Goal: Information Seeking & Learning: Learn about a topic

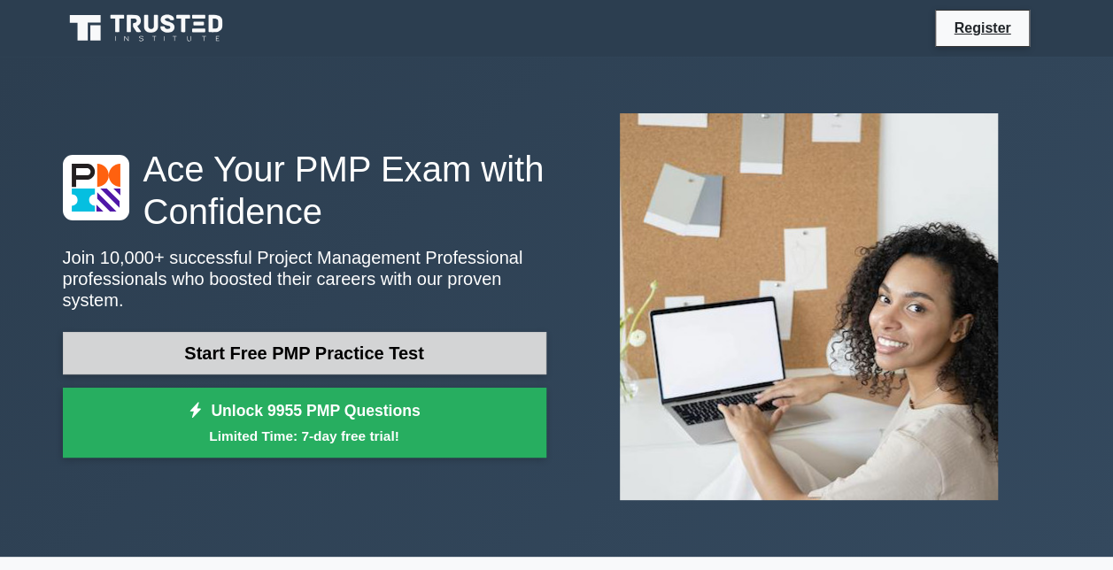
click at [285, 333] on link "Start Free PMP Practice Test" at bounding box center [304, 353] width 483 height 43
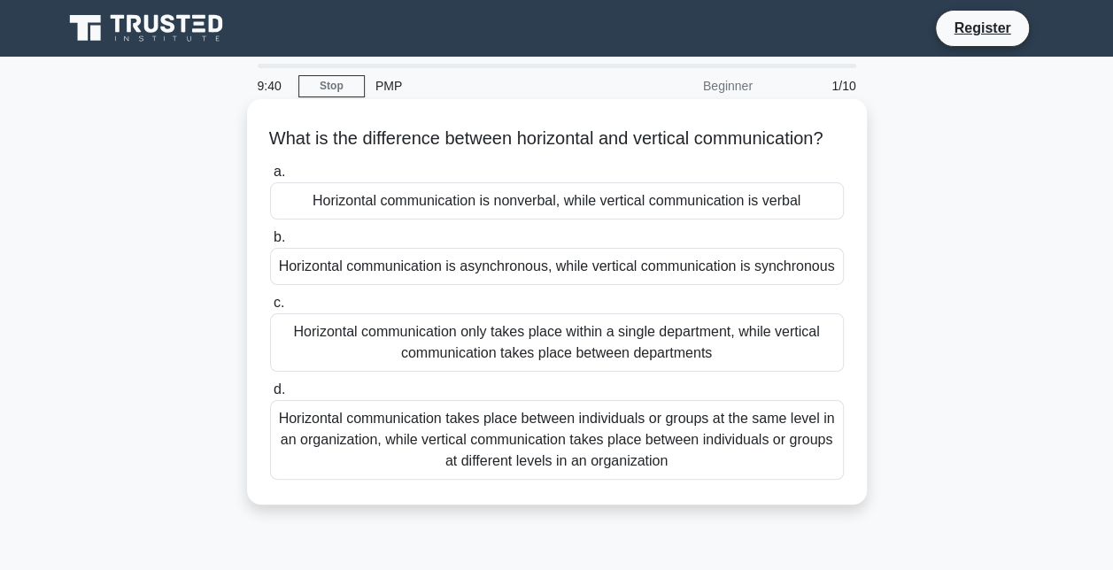
click at [526, 365] on div "Horizontal communication only takes place within a single department, while ver…" at bounding box center [557, 342] width 574 height 58
click at [270, 309] on input "c. Horizontal communication only takes place within a single department, while …" at bounding box center [270, 304] width 0 height 12
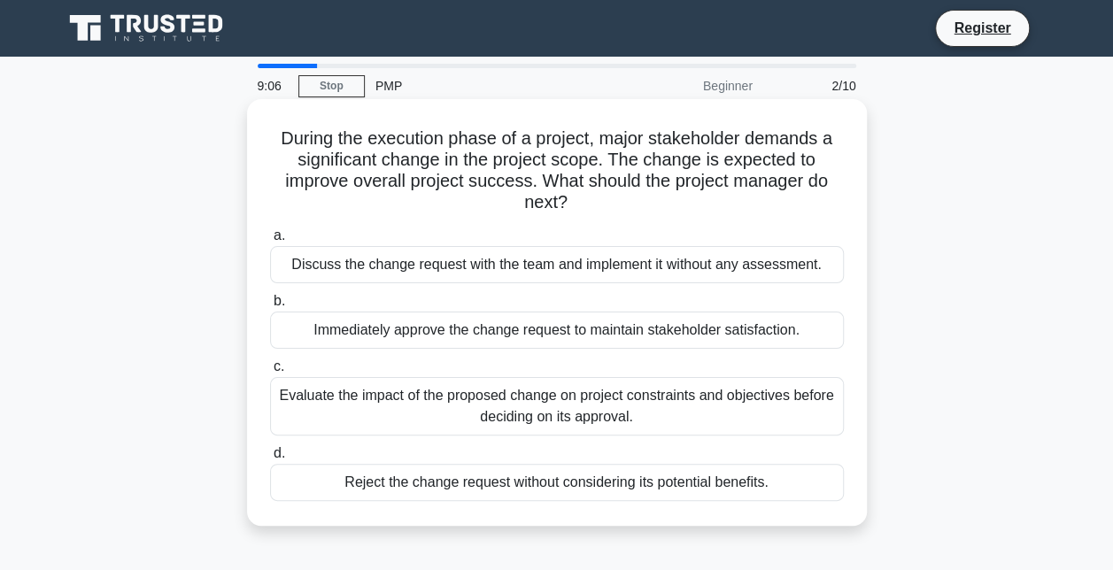
click at [505, 398] on div "Evaluate the impact of the proposed change on project constraints and objective…" at bounding box center [557, 406] width 574 height 58
click at [270, 373] on input "c. Evaluate the impact of the proposed change on project constraints and object…" at bounding box center [270, 367] width 0 height 12
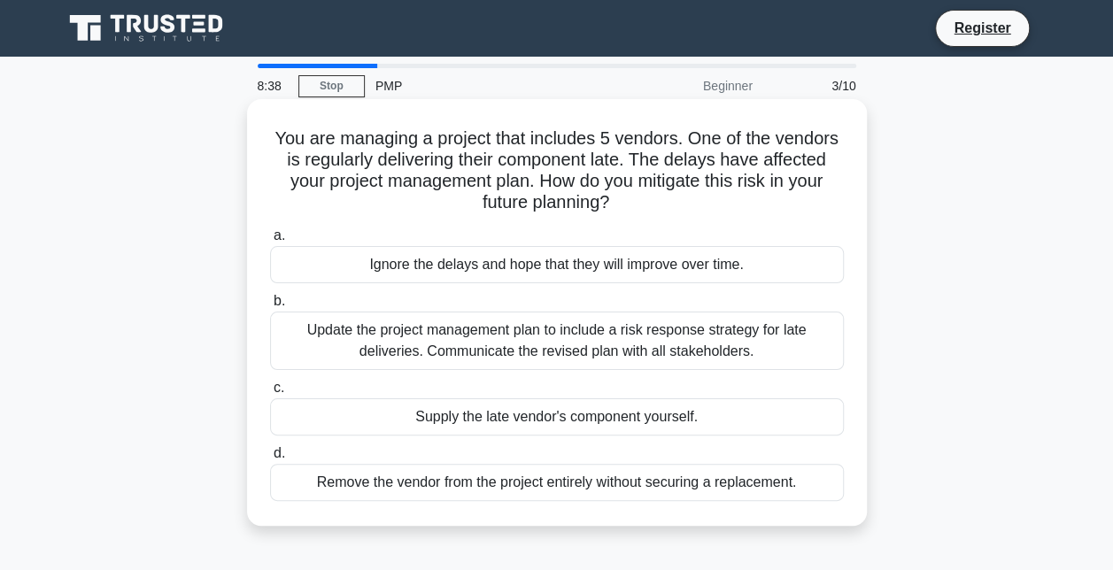
click at [554, 336] on div "Update the project management plan to include a risk response strategy for late…" at bounding box center [557, 341] width 574 height 58
click at [270, 307] on input "b. Update the project management plan to include a risk response strategy for l…" at bounding box center [270, 302] width 0 height 12
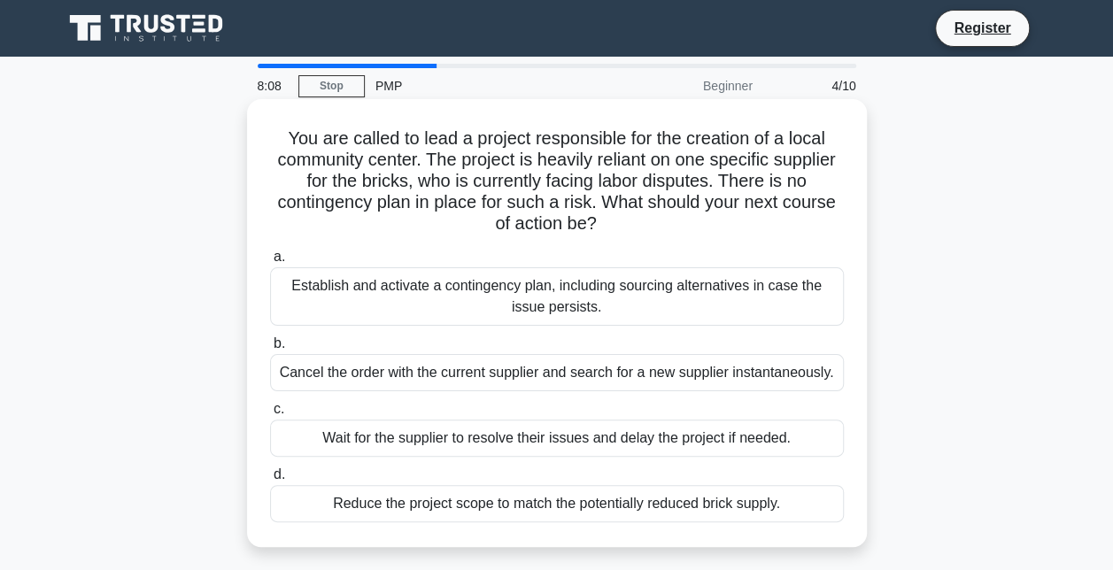
click at [593, 310] on div "Establish and activate a contingency plan, including sourcing alternatives in c…" at bounding box center [557, 296] width 574 height 58
click at [270, 263] on input "a. Establish and activate a contingency plan, including sourcing alternatives i…" at bounding box center [270, 257] width 0 height 12
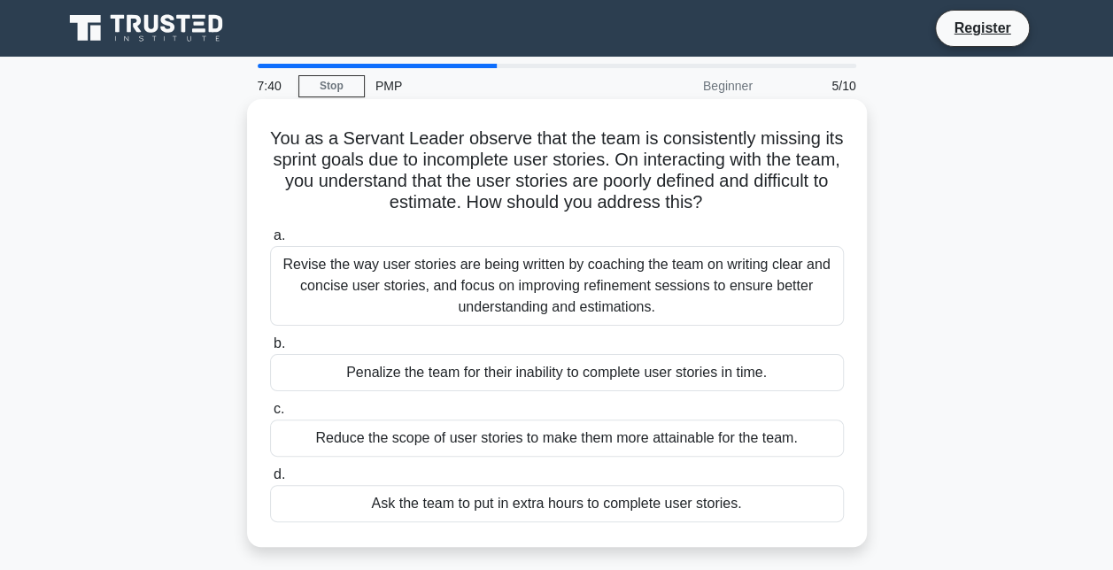
click at [537, 287] on div "Revise the way user stories are being written by coaching the team on writing c…" at bounding box center [557, 286] width 574 height 80
click at [270, 242] on input "a. Revise the way user stories are being written by coaching the team on writin…" at bounding box center [270, 236] width 0 height 12
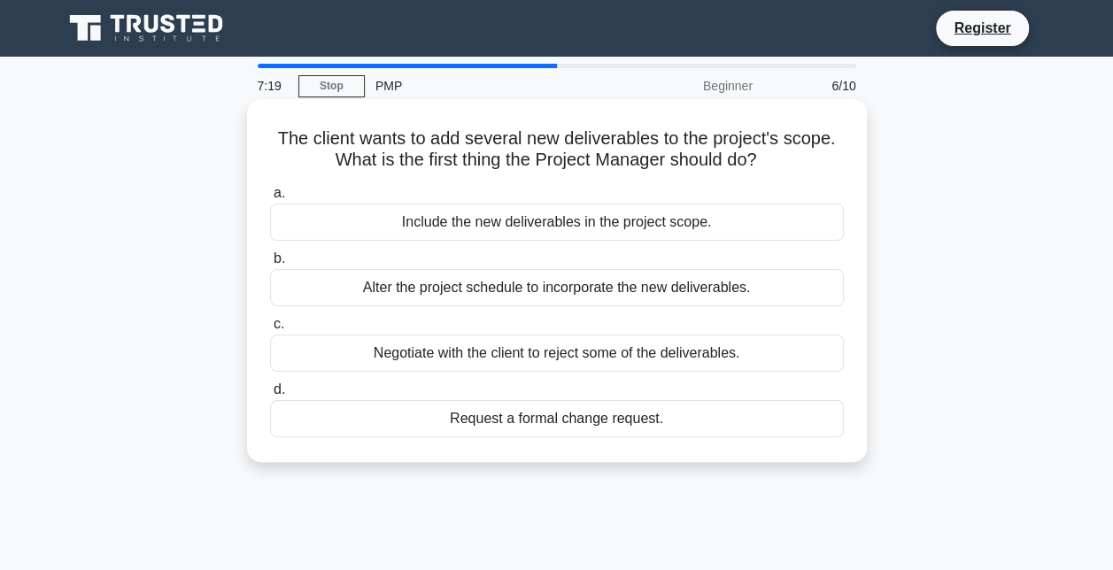
click at [593, 414] on div "Request a formal change request." at bounding box center [557, 418] width 574 height 37
click at [270, 396] on input "d. Request a formal change request." at bounding box center [270, 390] width 0 height 12
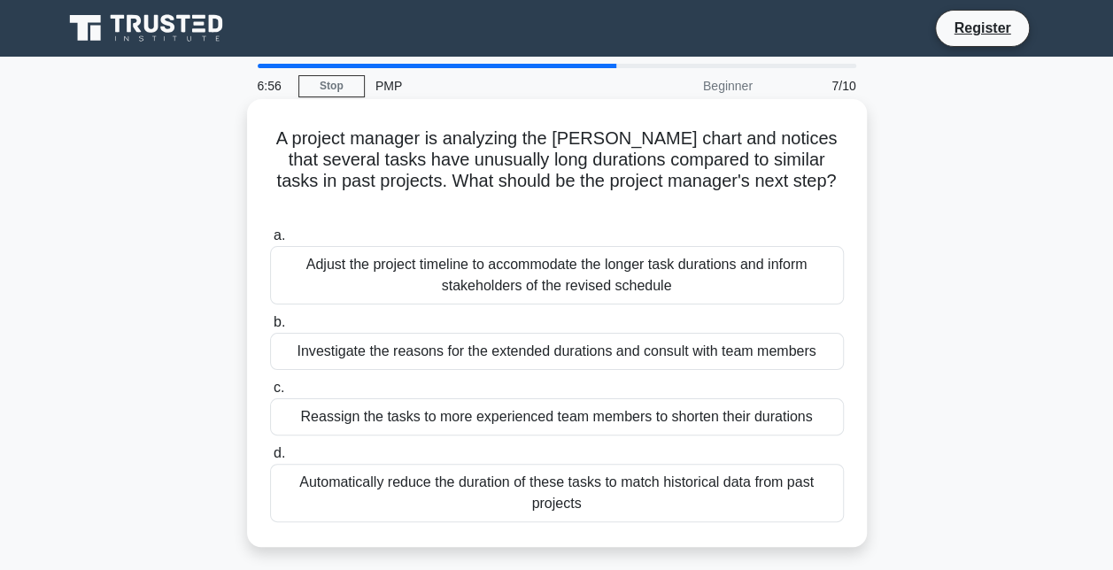
click at [472, 335] on div "Investigate the reasons for the extended durations and consult with team members" at bounding box center [557, 351] width 574 height 37
click at [270, 329] on input "b. Investigate the reasons for the extended durations and consult with team mem…" at bounding box center [270, 323] width 0 height 12
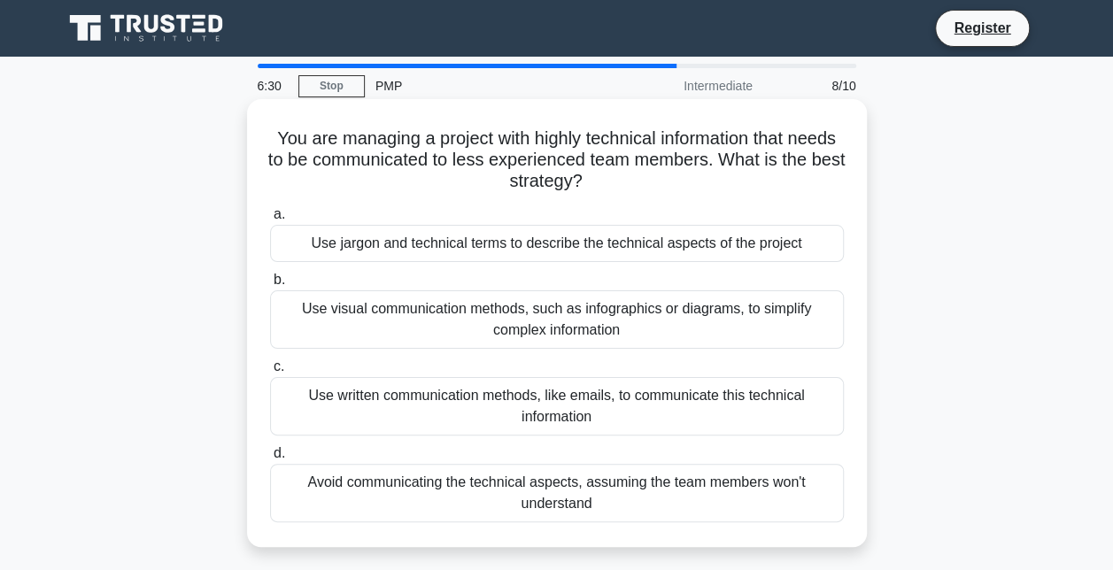
click at [541, 313] on div "Use visual communication methods, such as infographics or diagrams, to simplify…" at bounding box center [557, 319] width 574 height 58
click at [270, 286] on input "b. Use visual communication methods, such as infographics or diagrams, to simpl…" at bounding box center [270, 280] width 0 height 12
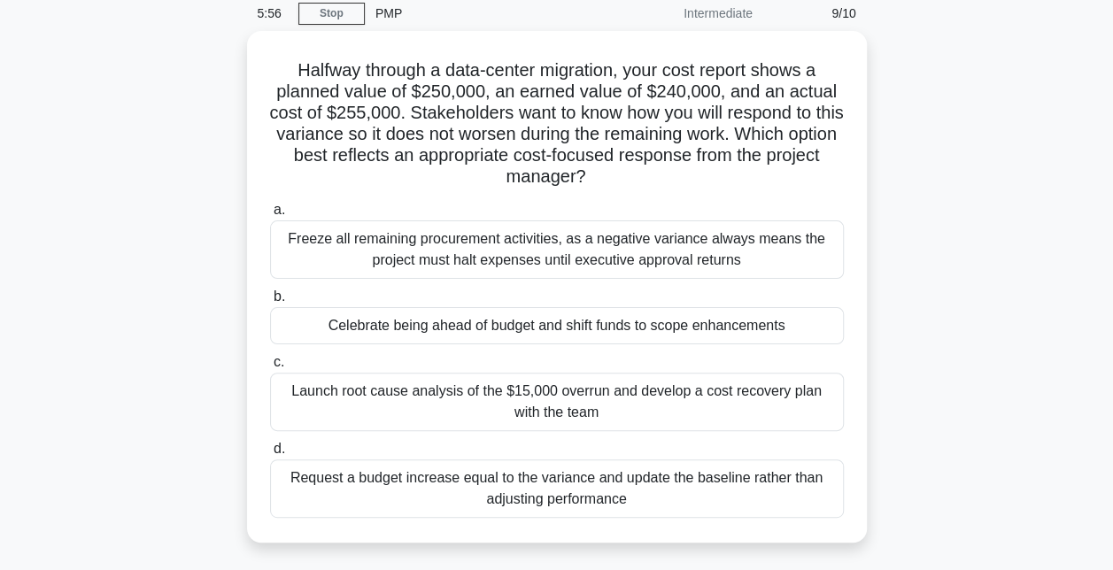
scroll to position [89, 0]
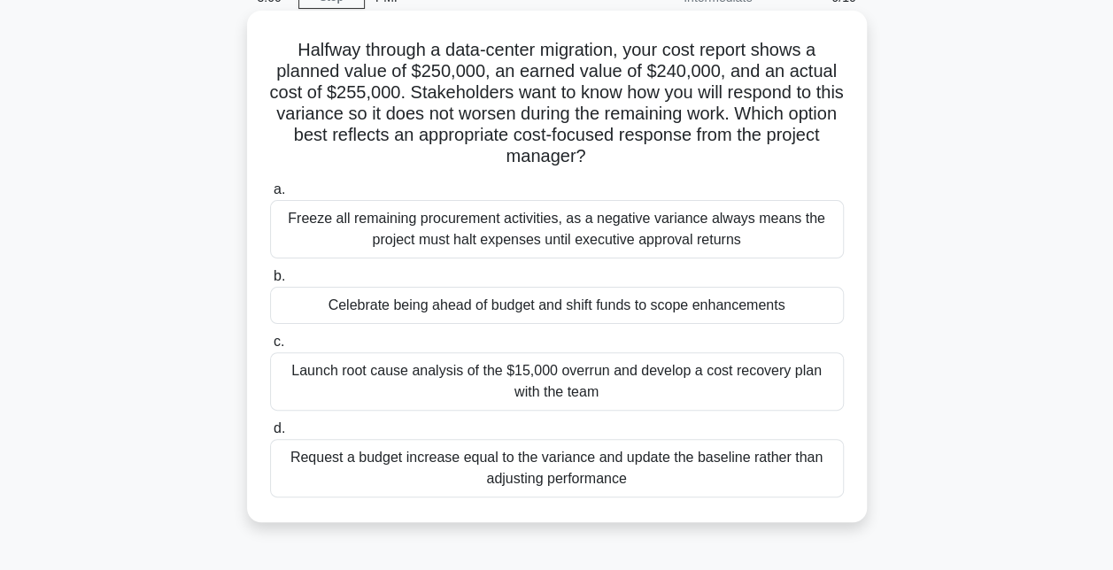
click at [491, 389] on div "Launch root cause analysis of the $15,000 overrun and develop a cost recovery p…" at bounding box center [557, 381] width 574 height 58
click at [270, 348] on input "c. Launch root cause analysis of the $15,000 overrun and develop a cost recover…" at bounding box center [270, 342] width 0 height 12
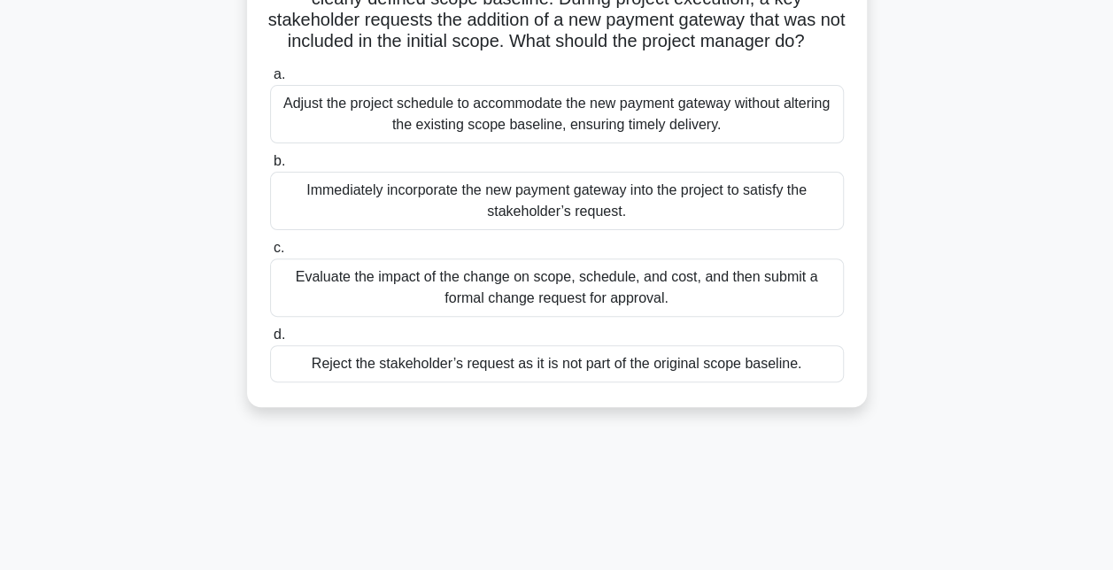
scroll to position [177, 0]
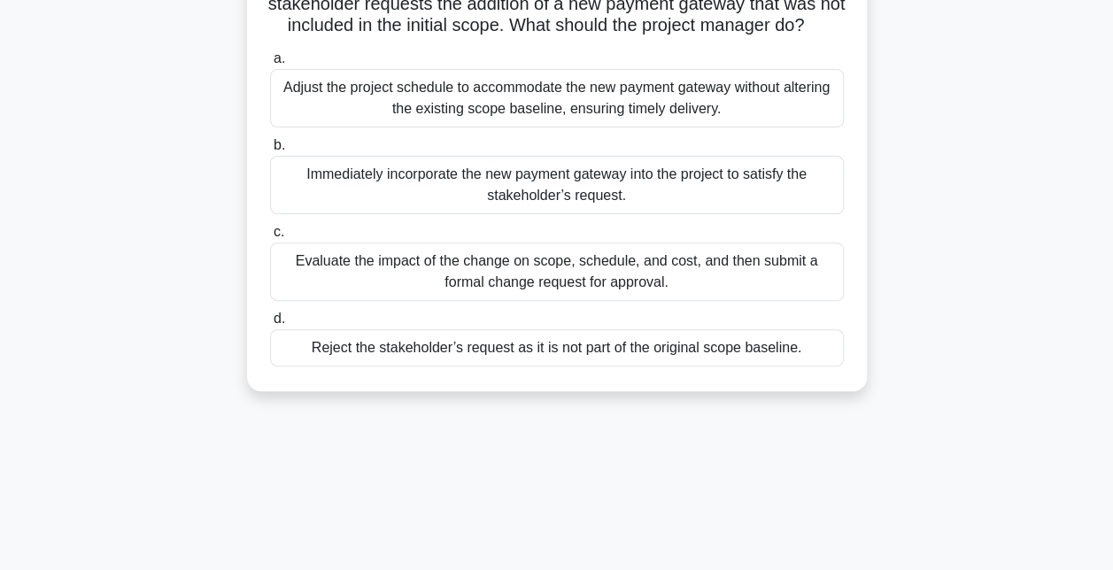
click at [566, 292] on div "Evaluate the impact of the change on scope, schedule, and cost, and then submit…" at bounding box center [557, 272] width 574 height 58
click at [270, 238] on input "c. Evaluate the impact of the change on scope, schedule, and cost, and then sub…" at bounding box center [270, 233] width 0 height 12
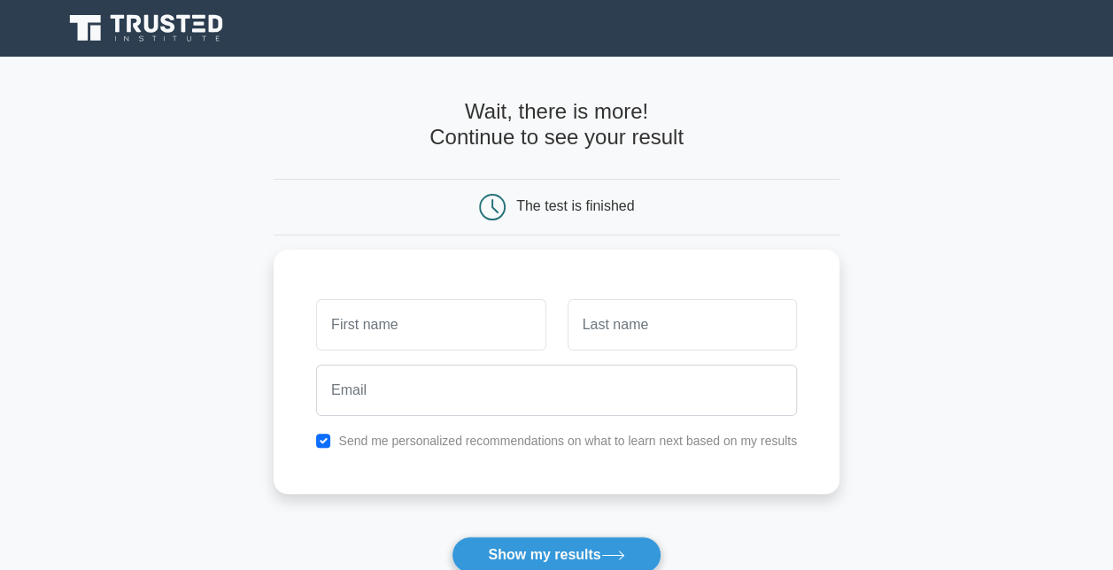
scroll to position [177, 0]
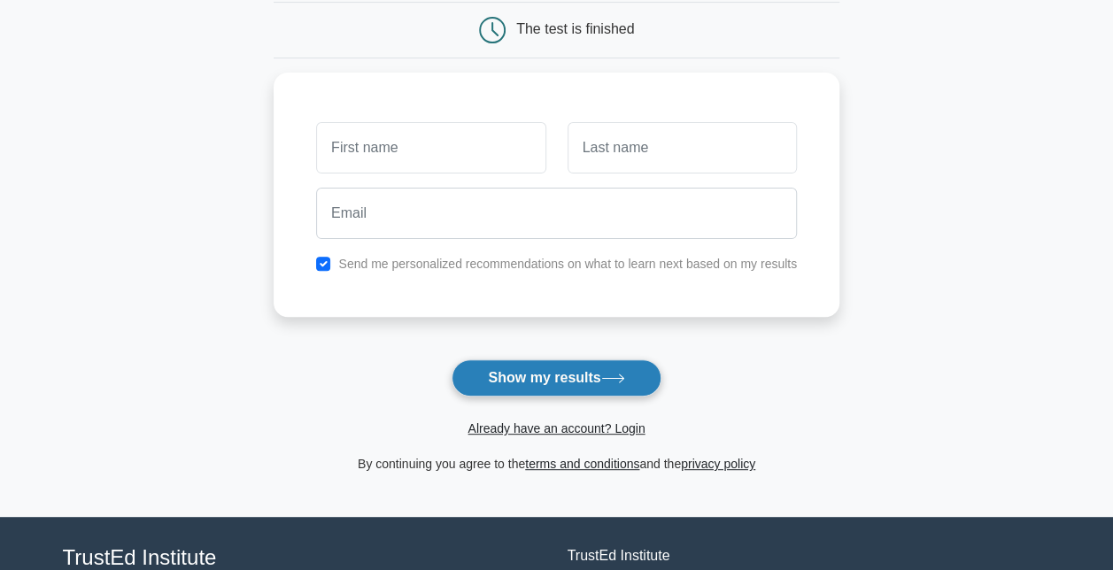
click at [543, 384] on button "Show my results" at bounding box center [556, 378] width 209 height 37
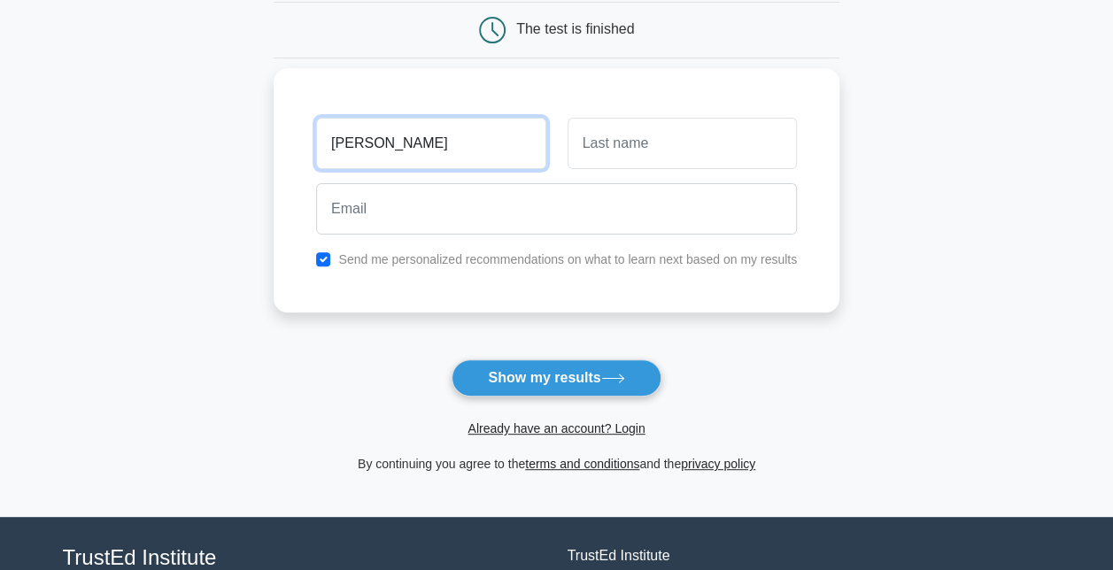
type input "Joe"
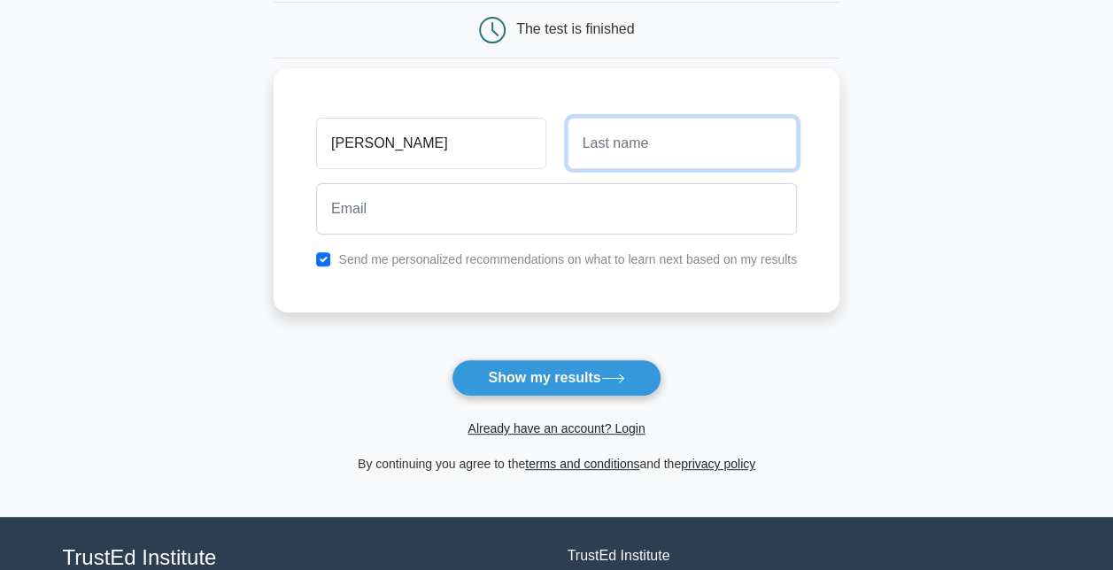
click at [632, 135] on input "text" at bounding box center [682, 143] width 229 height 51
type input "Blogs"
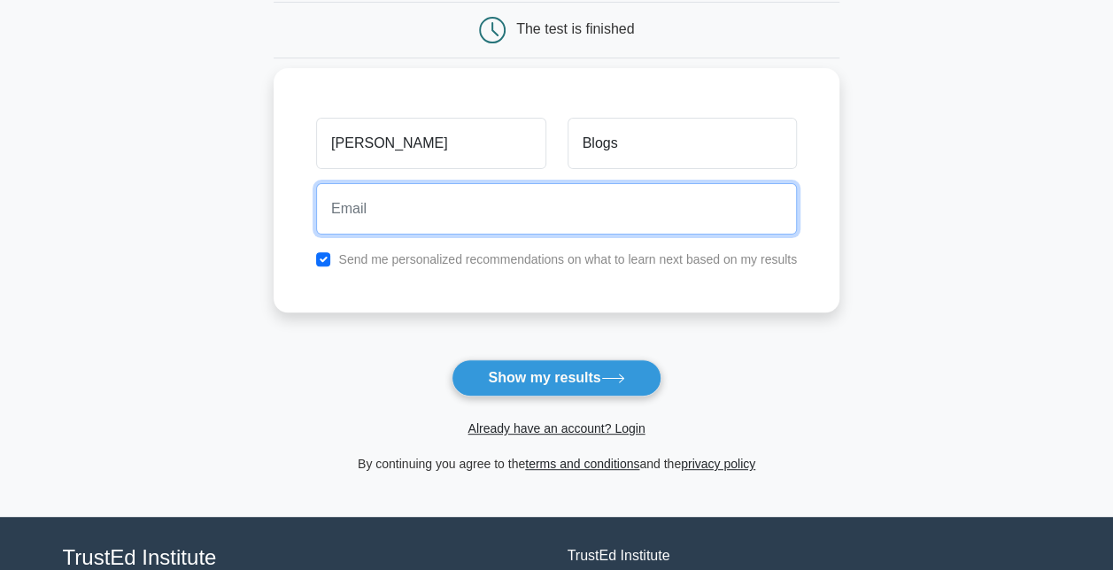
click at [451, 213] on input "email" at bounding box center [556, 208] width 481 height 51
type input "pgodwin@sky.com"
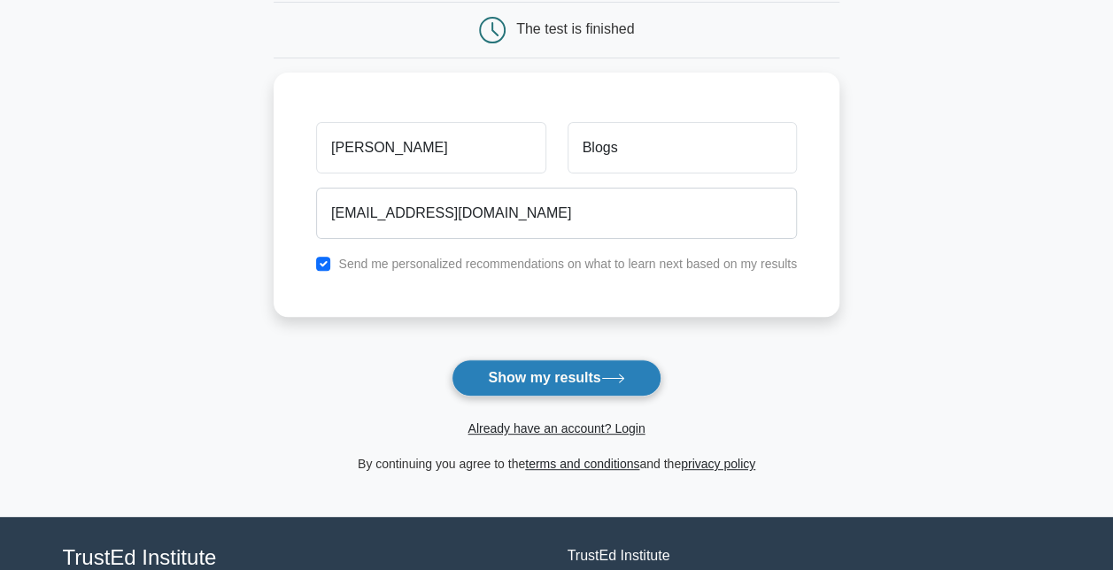
click at [482, 374] on button "Show my results" at bounding box center [556, 378] width 209 height 37
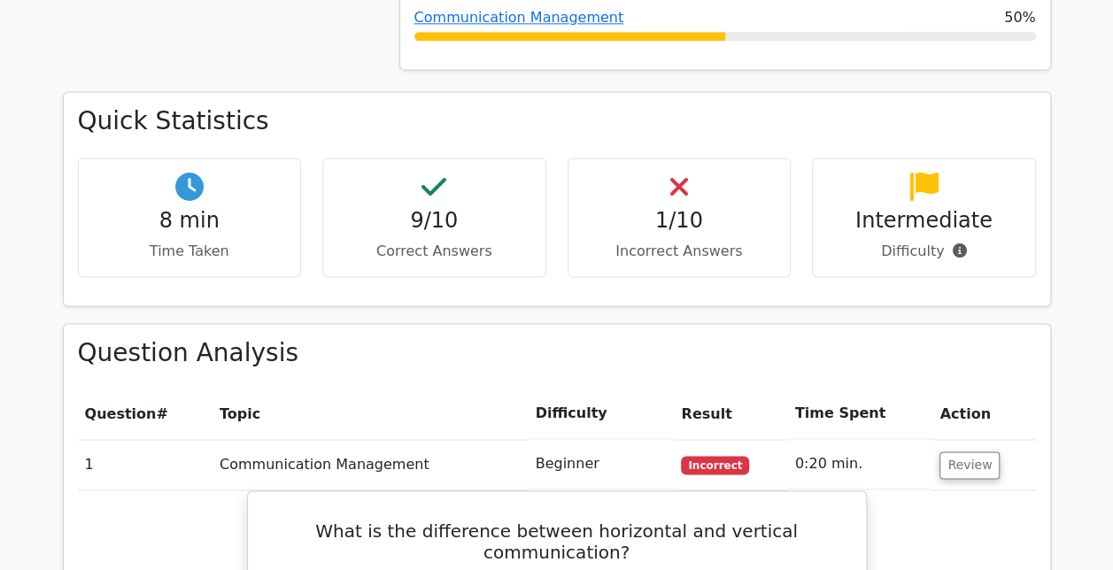
scroll to position [1151, 0]
